Goal: Transaction & Acquisition: Purchase product/service

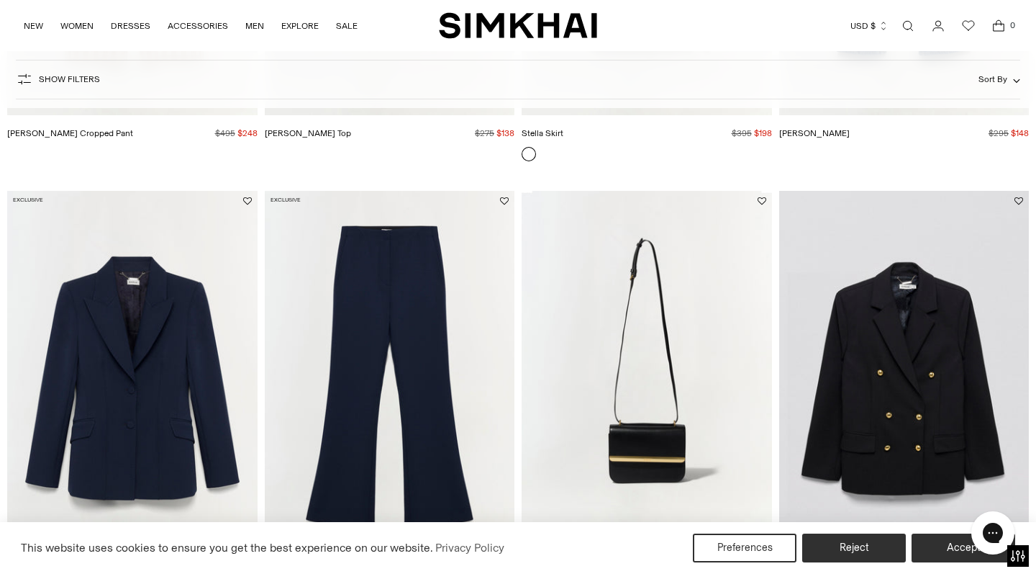
scroll to position [1880, 0]
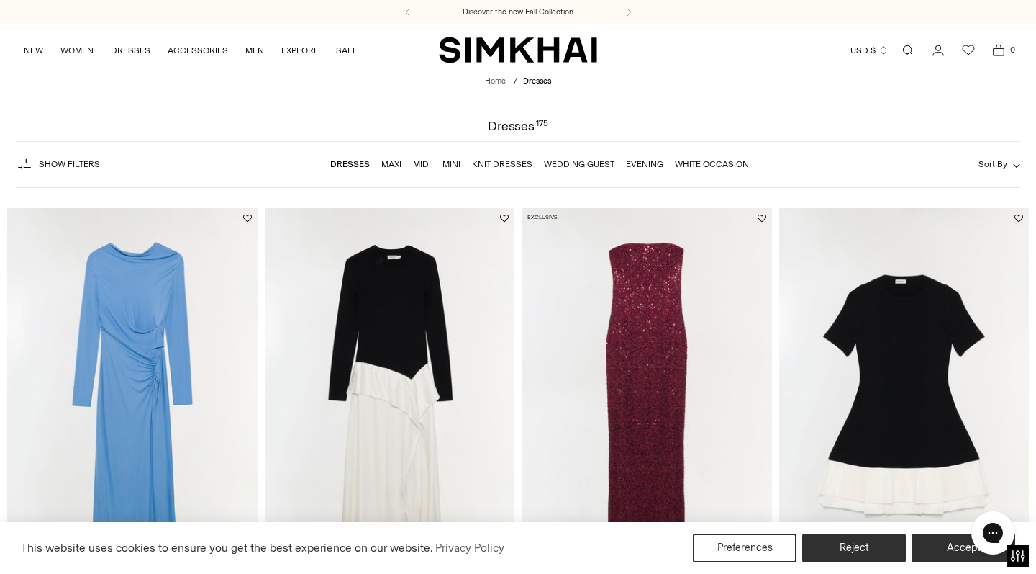
click at [425, 164] on link "Midi" at bounding box center [422, 164] width 18 height 10
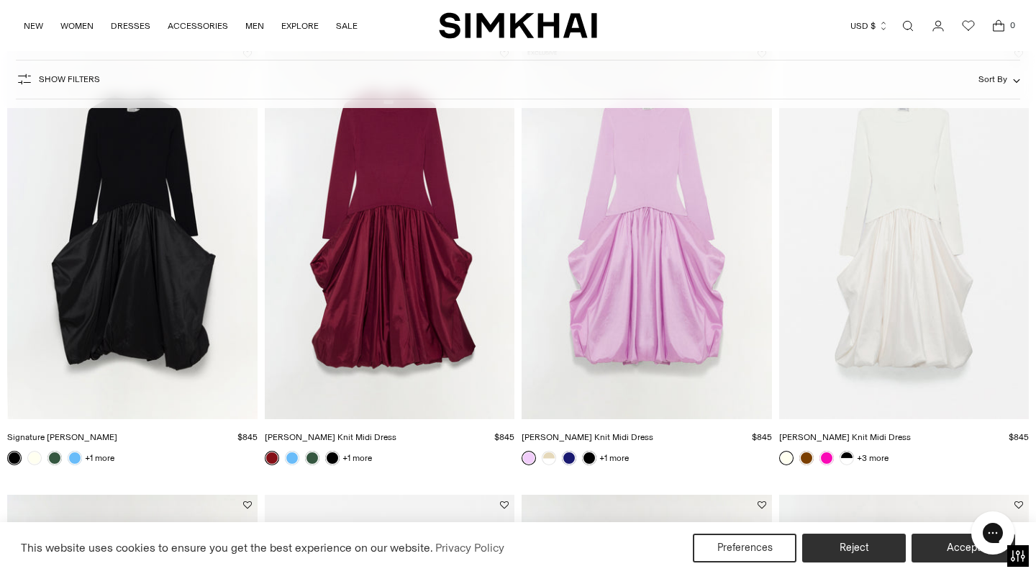
scroll to position [158, 0]
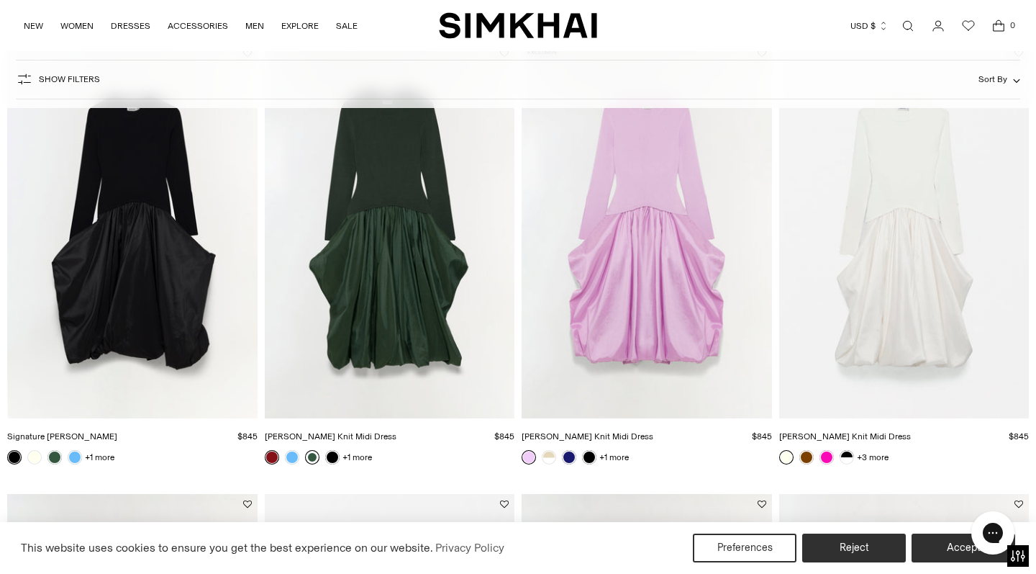
click at [310, 456] on link at bounding box center [312, 457] width 14 height 14
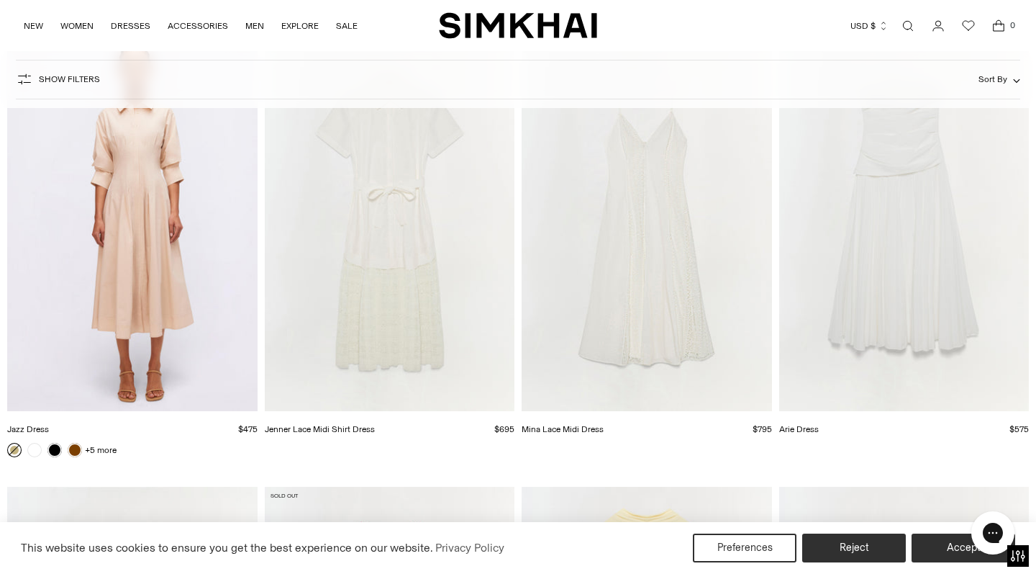
scroll to position [8319, 0]
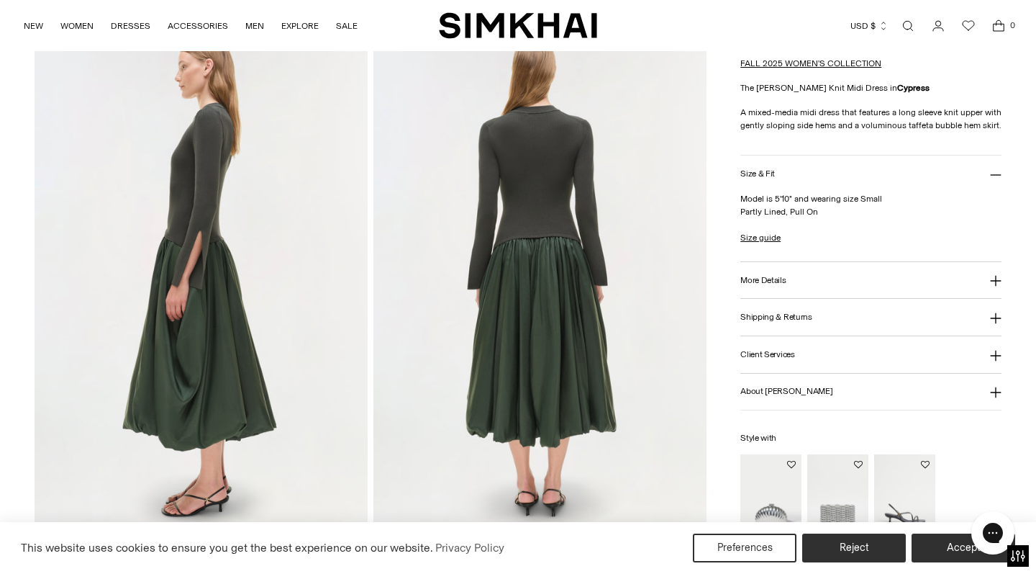
scroll to position [589, 0]
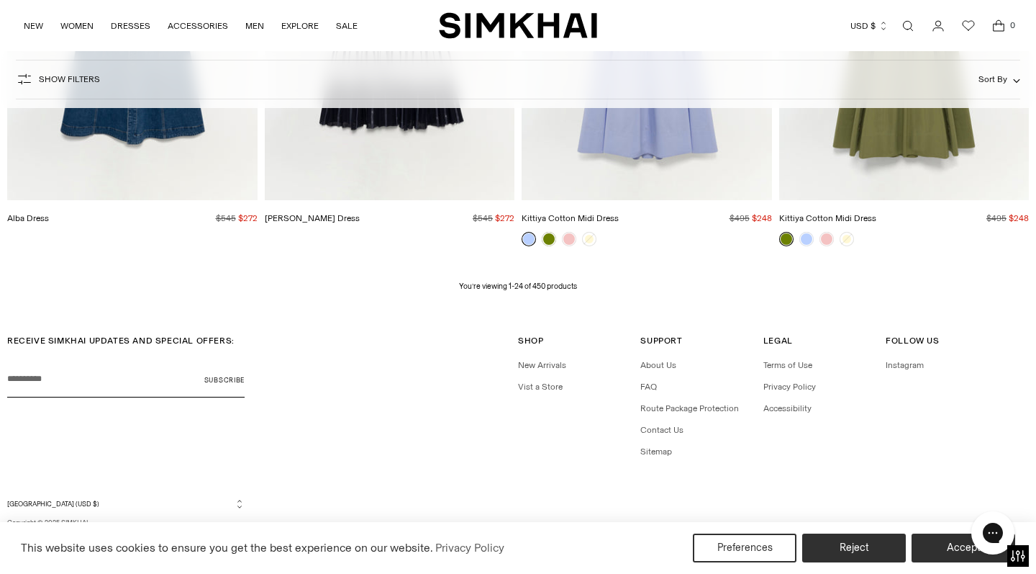
scroll to position [2614, 0]
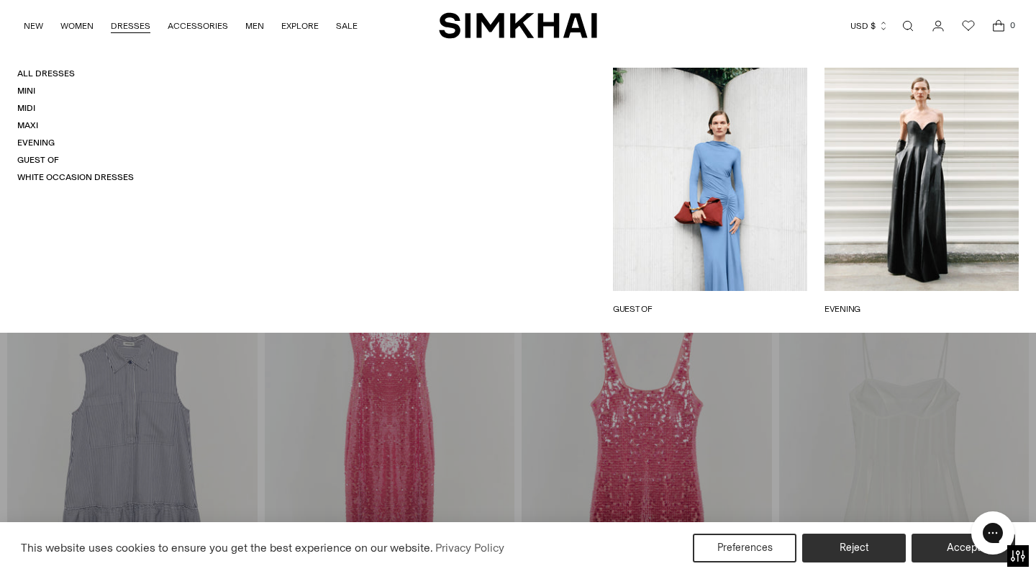
click at [133, 26] on link "DRESSES" at bounding box center [131, 26] width 40 height 32
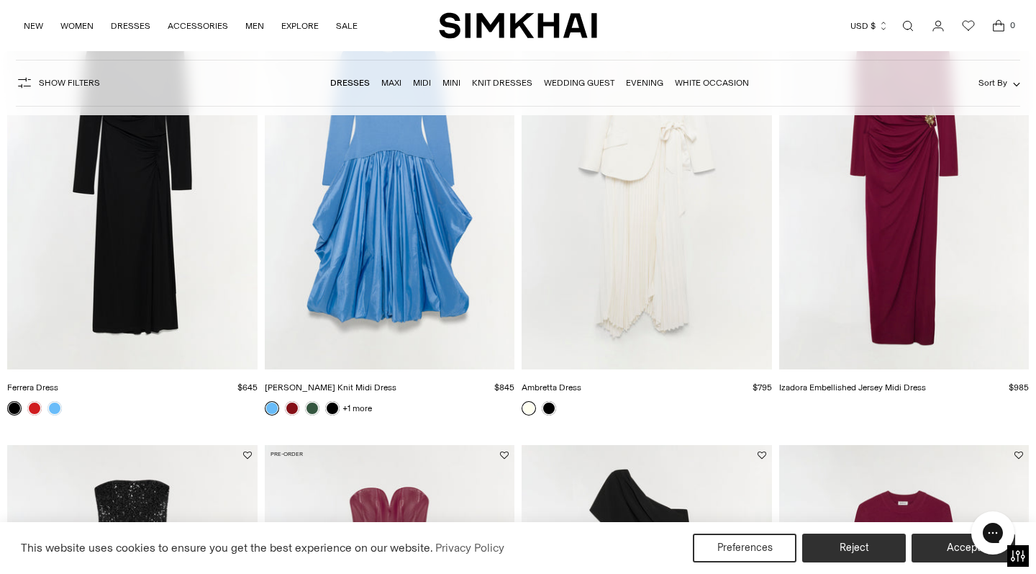
scroll to position [684, 0]
